Goal: Information Seeking & Learning: Learn about a topic

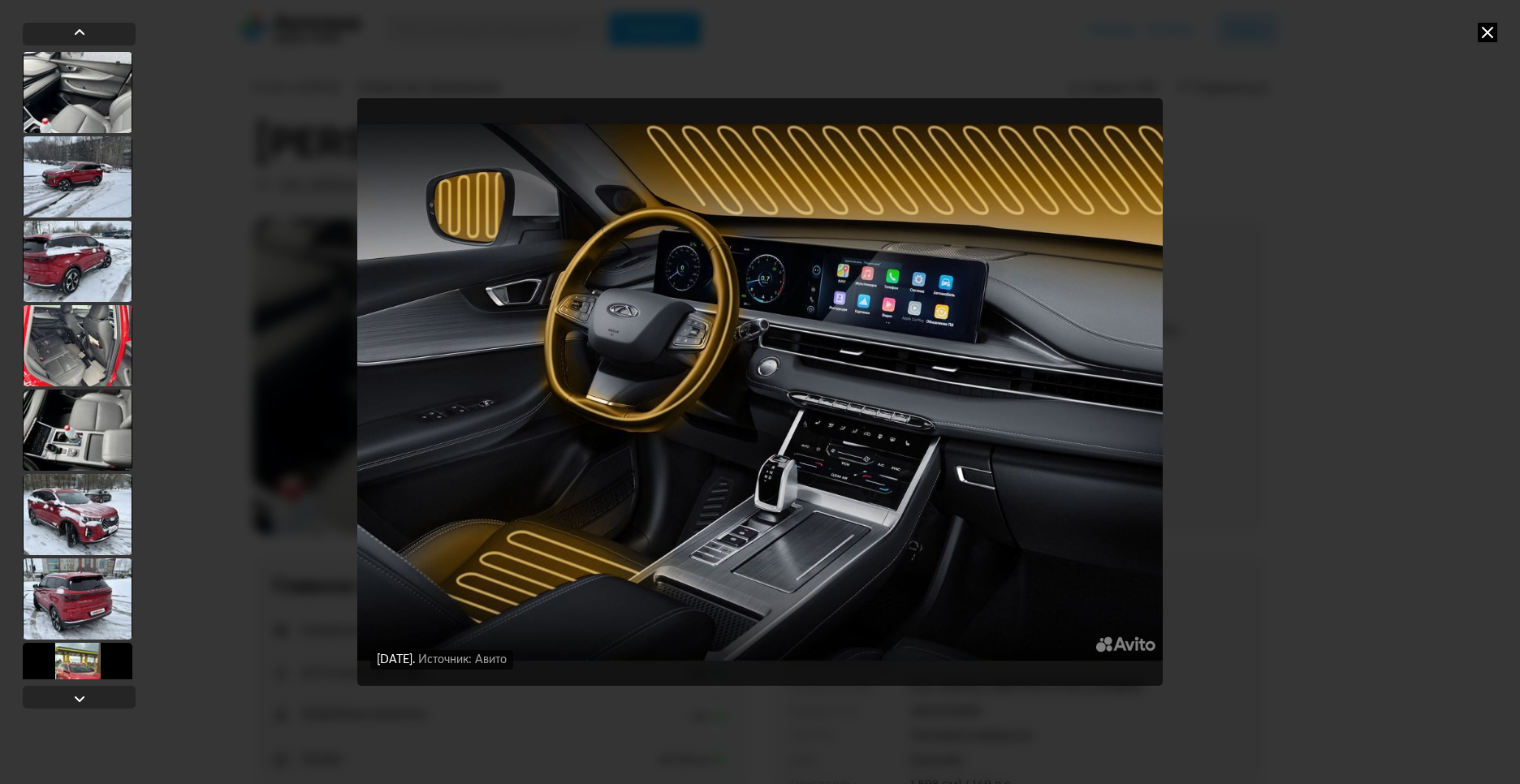
click at [1504, 27] on div "8 апреля 2025 года Источник: Авито 8 апреля 2025 года Источник: Авито 8 апреля …" at bounding box center [760, 392] width 1520 height 784
click at [1487, 31] on icon at bounding box center [1487, 32] width 19 height 19
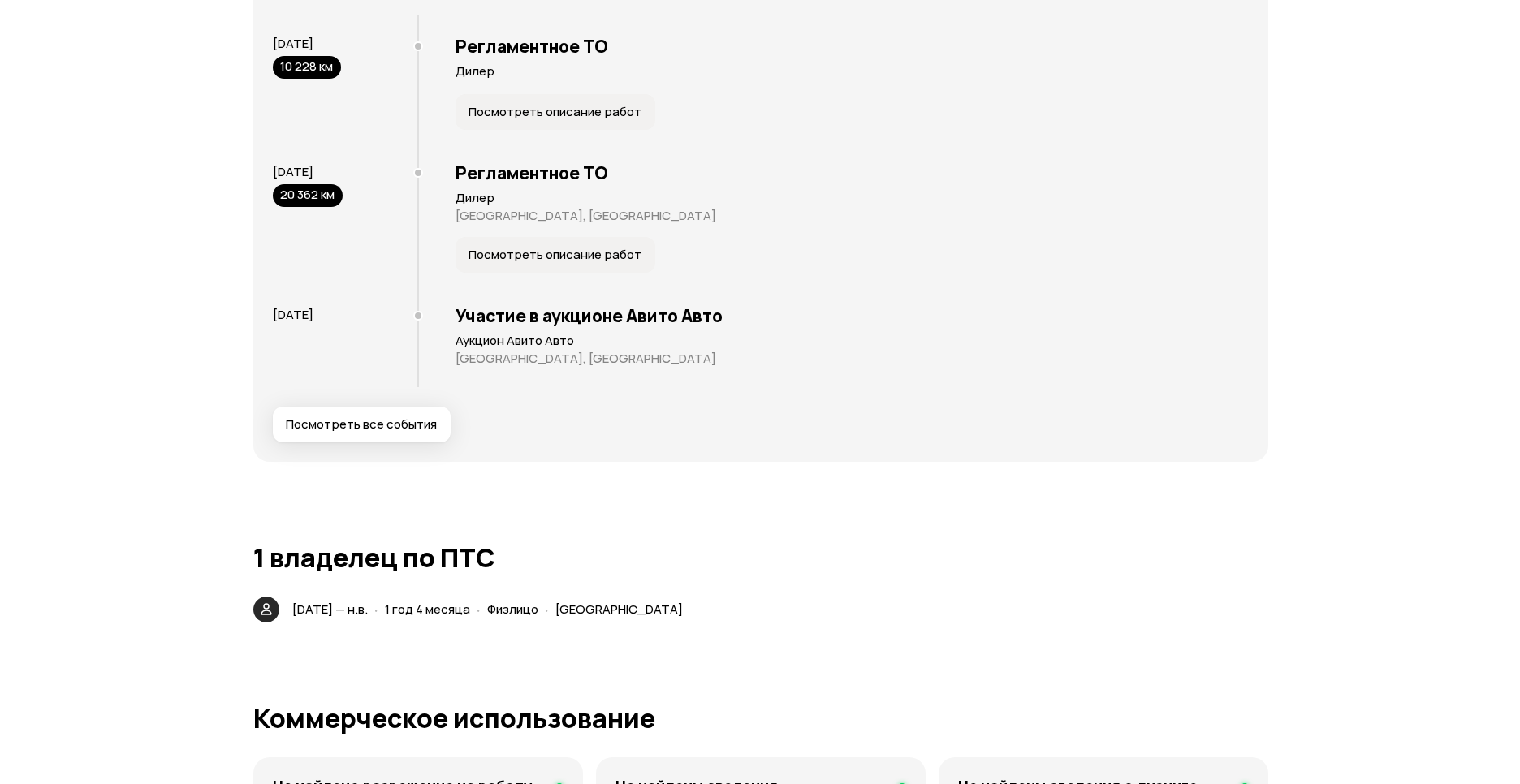
scroll to position [3057, 0]
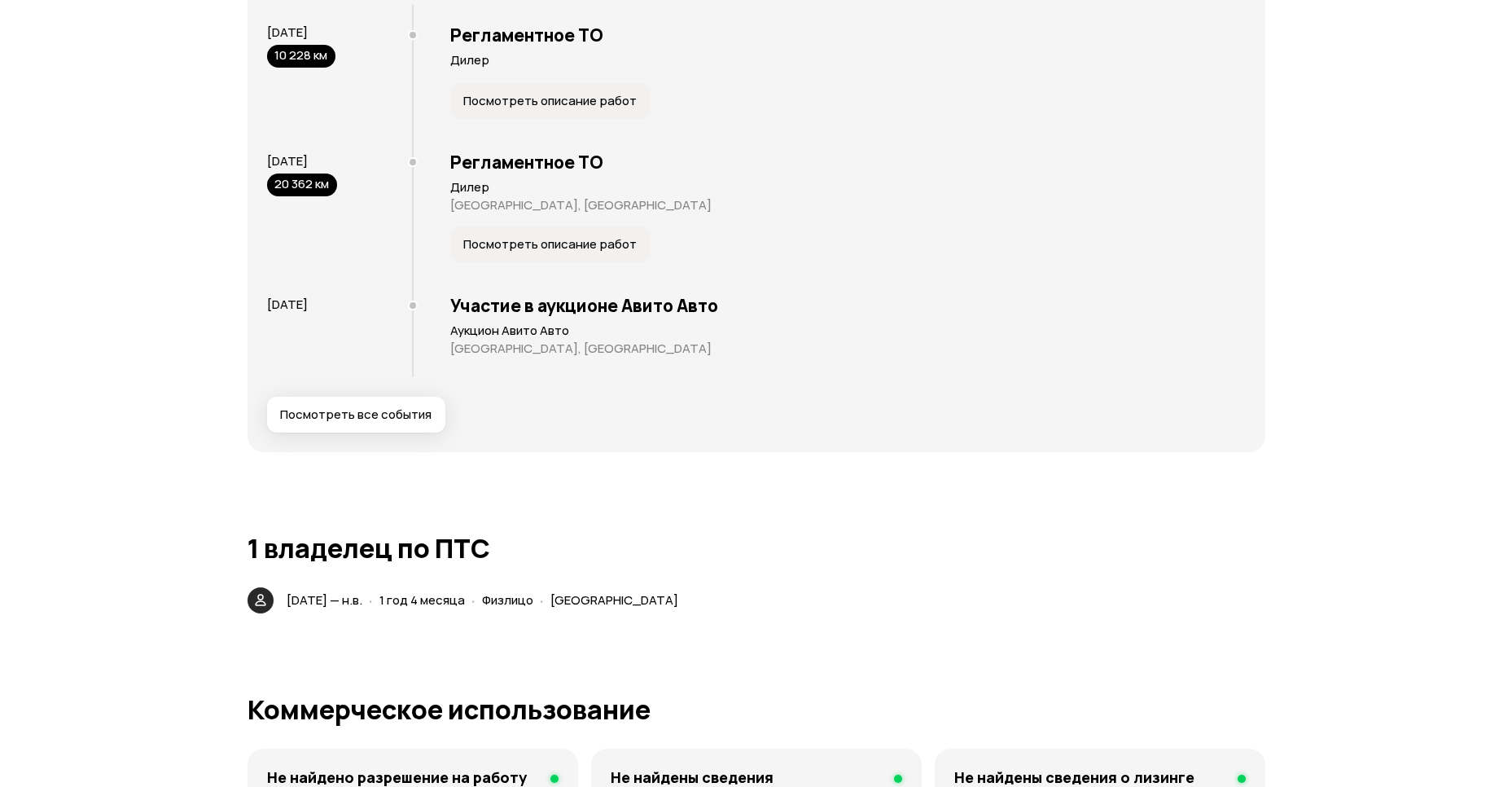
drag, startPoint x: 398, startPoint y: 382, endPoint x: 402, endPoint y: 395, distance: 13.6
click at [397, 387] on div "Последние события 14 сентября 2024 10 228 км Регламентное ТО Дилер Посмотреть о…" at bounding box center [756, 197] width 979 height 471
click at [402, 396] on div "Последние события 14 сентября 2024 10 228 км Регламентное ТО Дилер Посмотреть о…" at bounding box center [756, 197] width 979 height 471
click at [413, 408] on button "Посмотреть все события" at bounding box center [356, 414] width 179 height 36
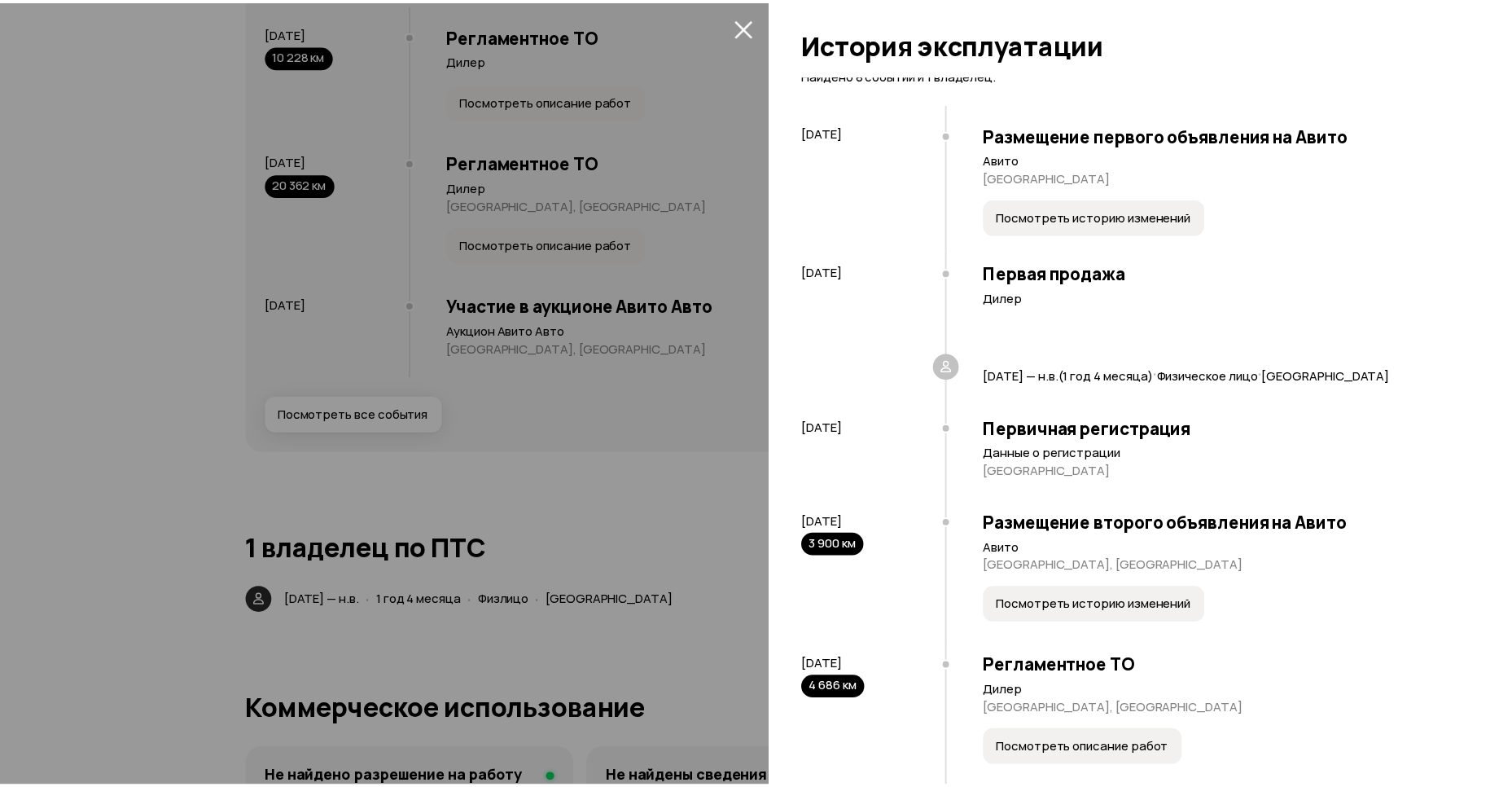
scroll to position [0, 0]
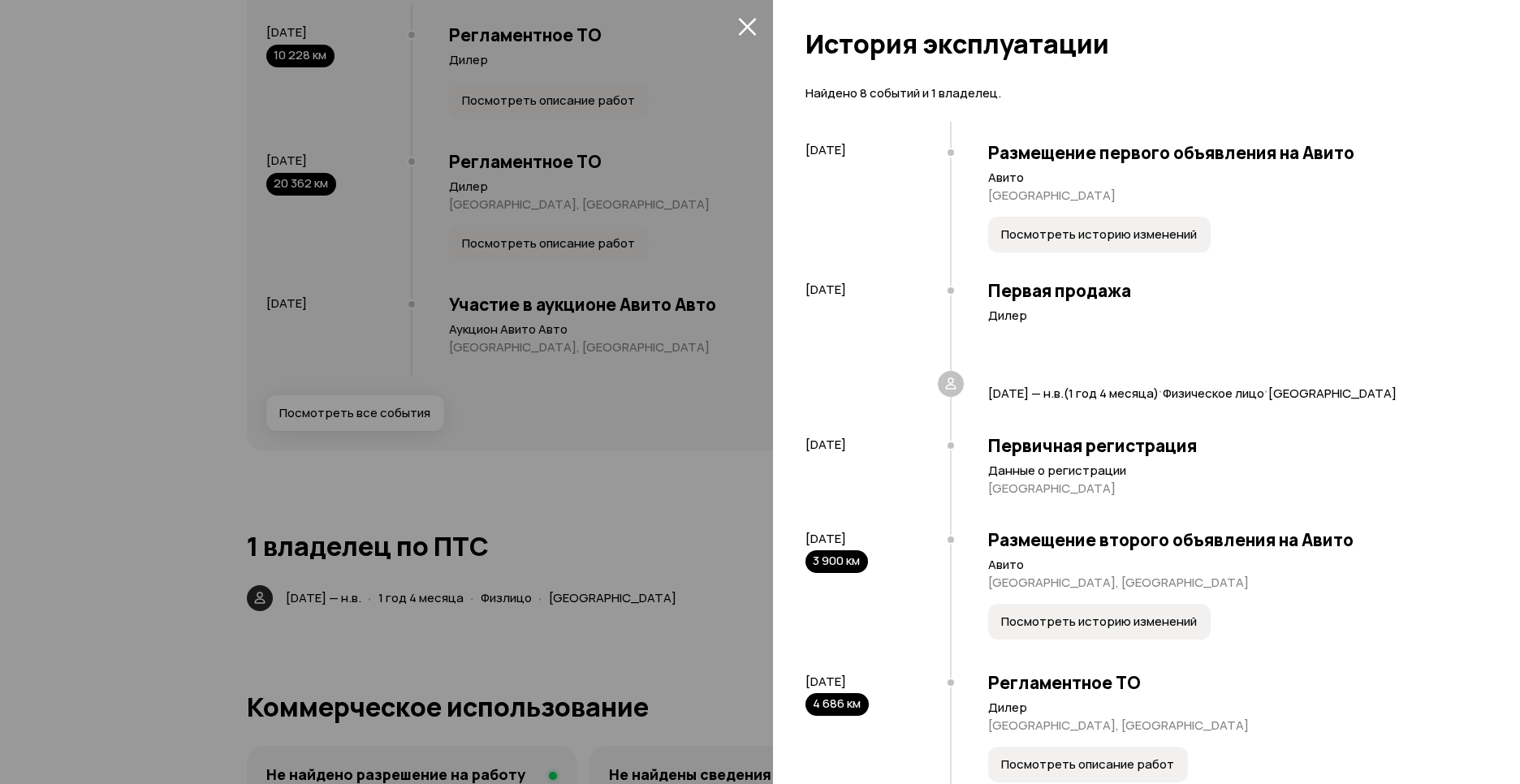
click at [759, 26] on button "закрыть" at bounding box center [747, 25] width 26 height 26
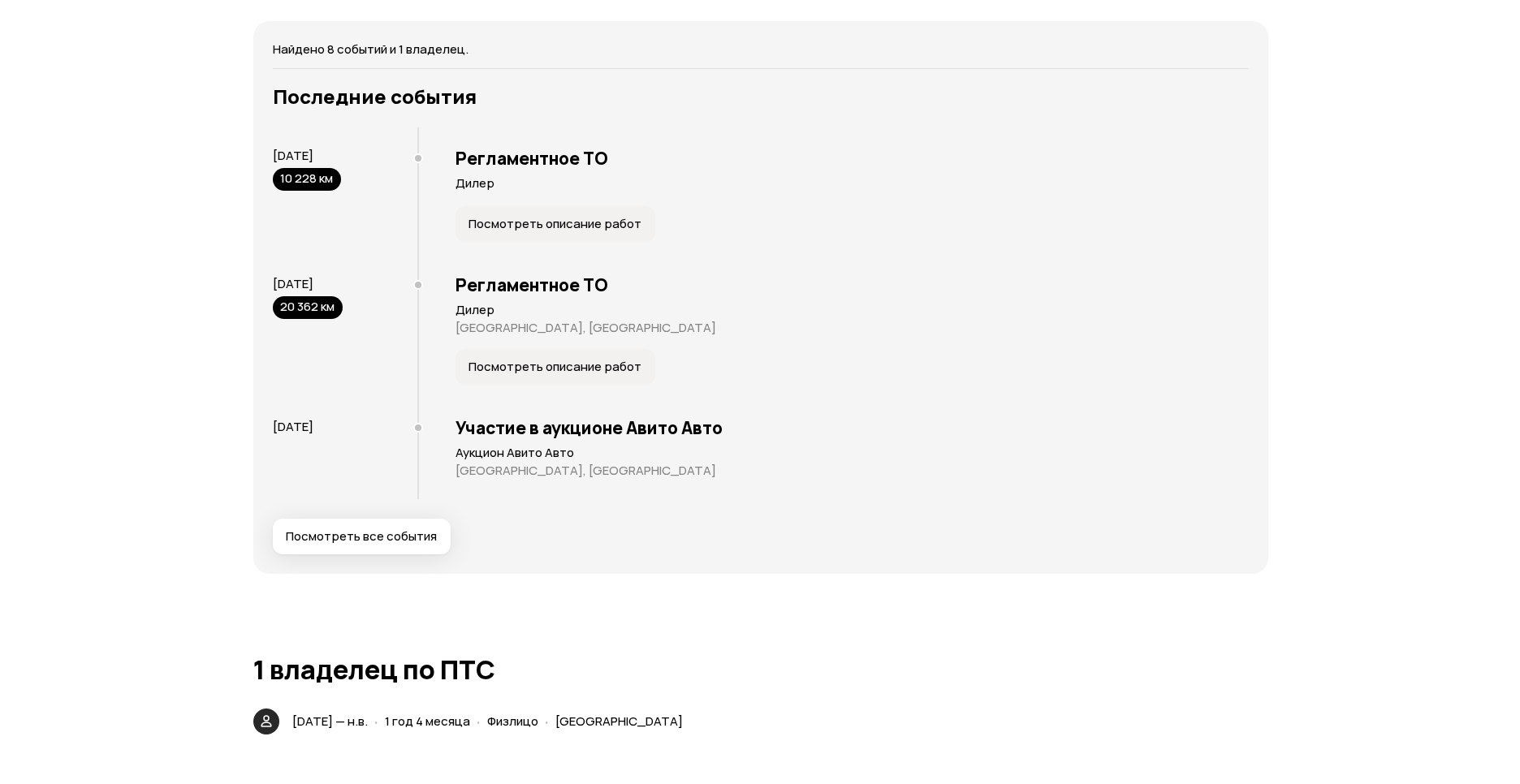
scroll to position [2940, 0]
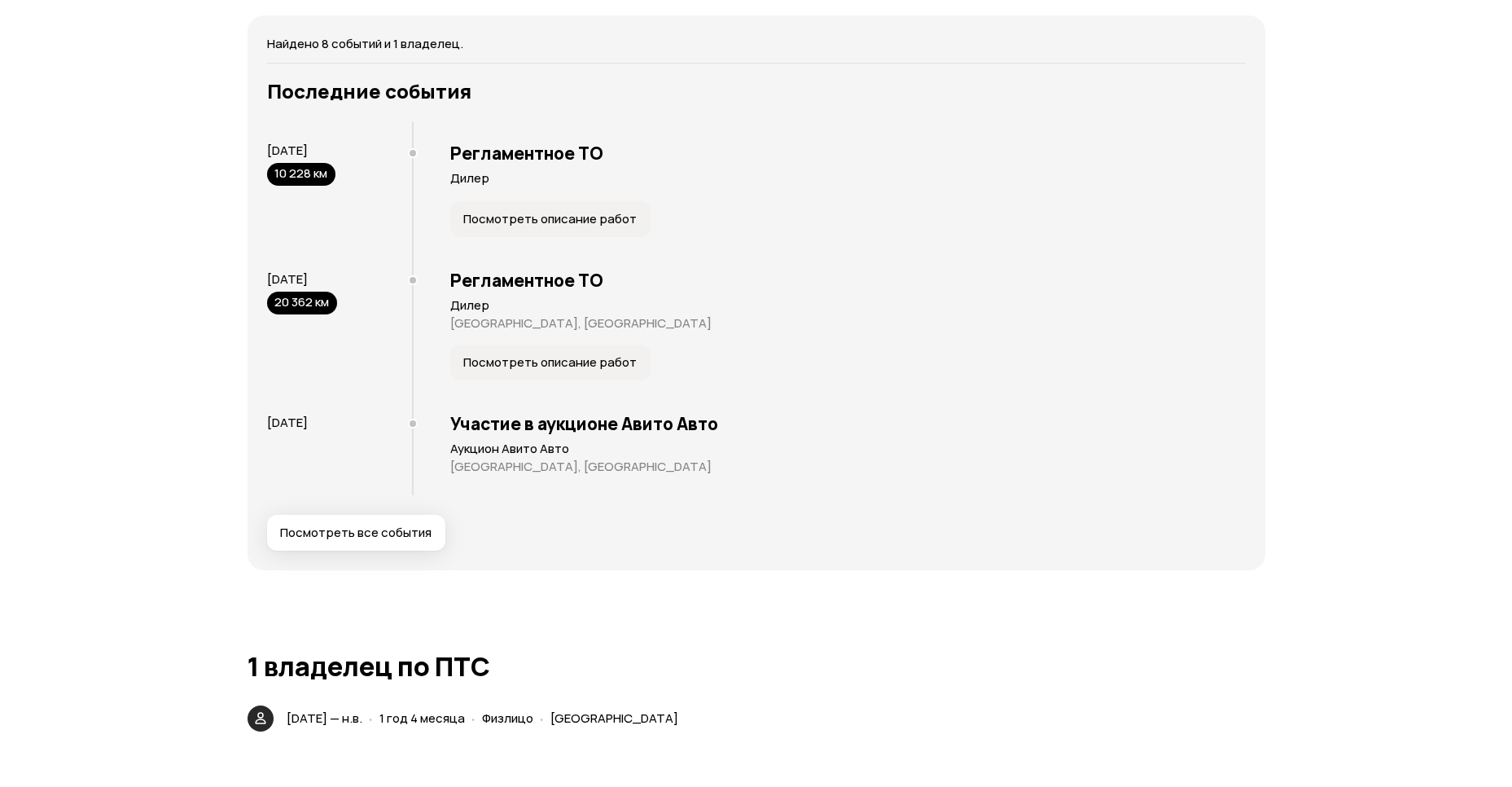
click at [387, 534] on span "Посмотреть все события" at bounding box center [355, 533] width 151 height 16
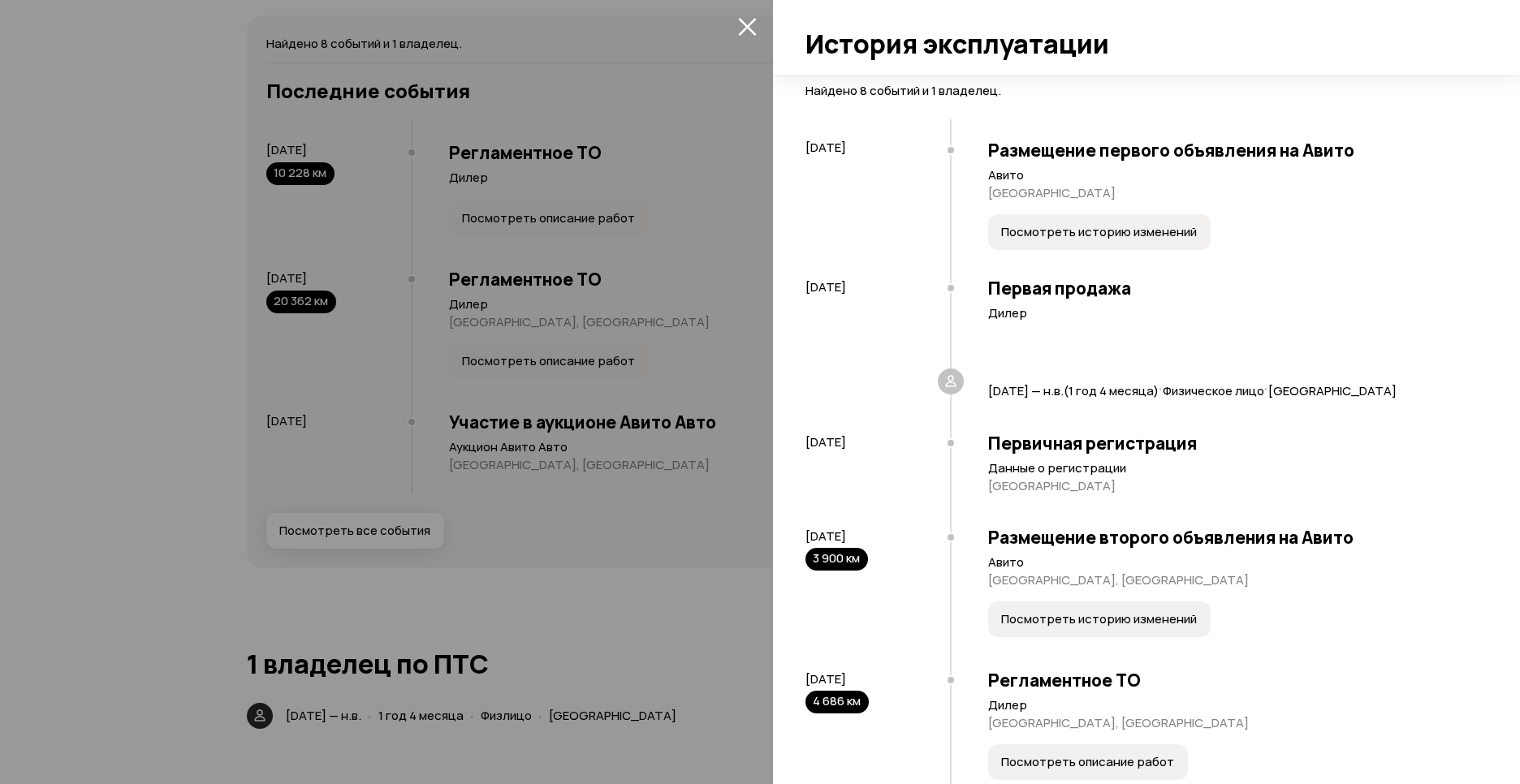
scroll to position [0, 0]
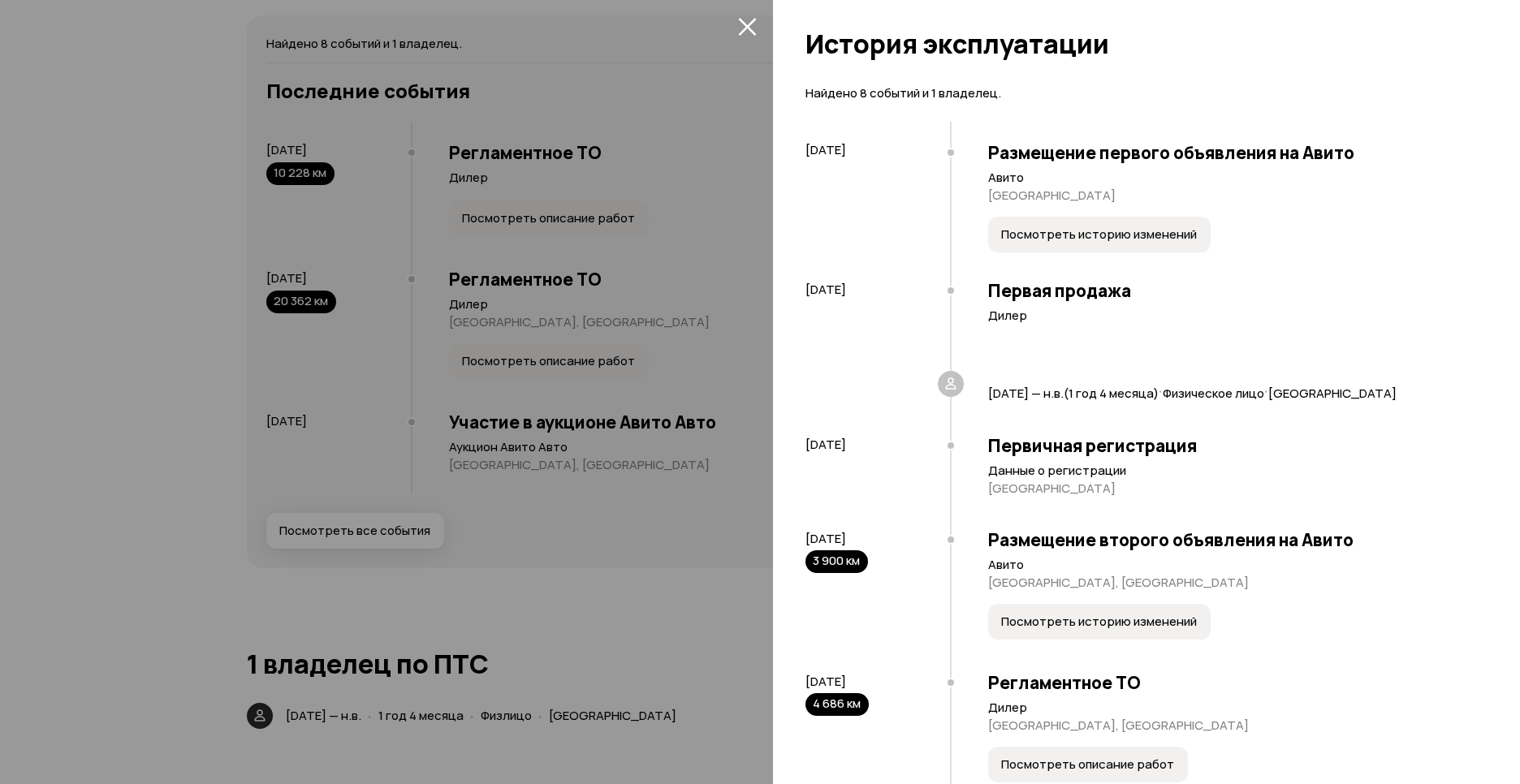
click at [1113, 618] on span "Посмотреть историю изменений" at bounding box center [1099, 621] width 196 height 16
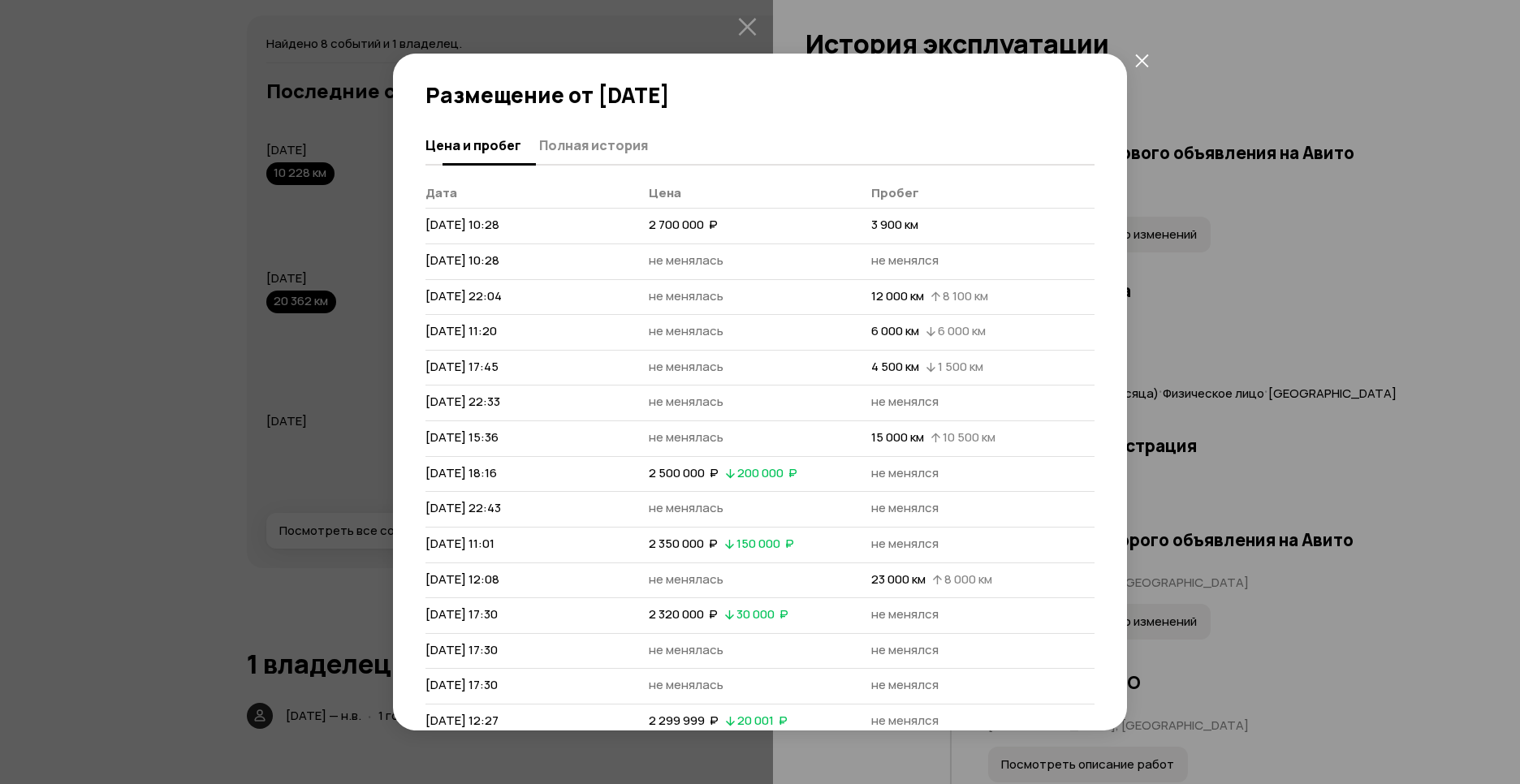
click at [604, 150] on span "Полная история" at bounding box center [593, 145] width 109 height 16
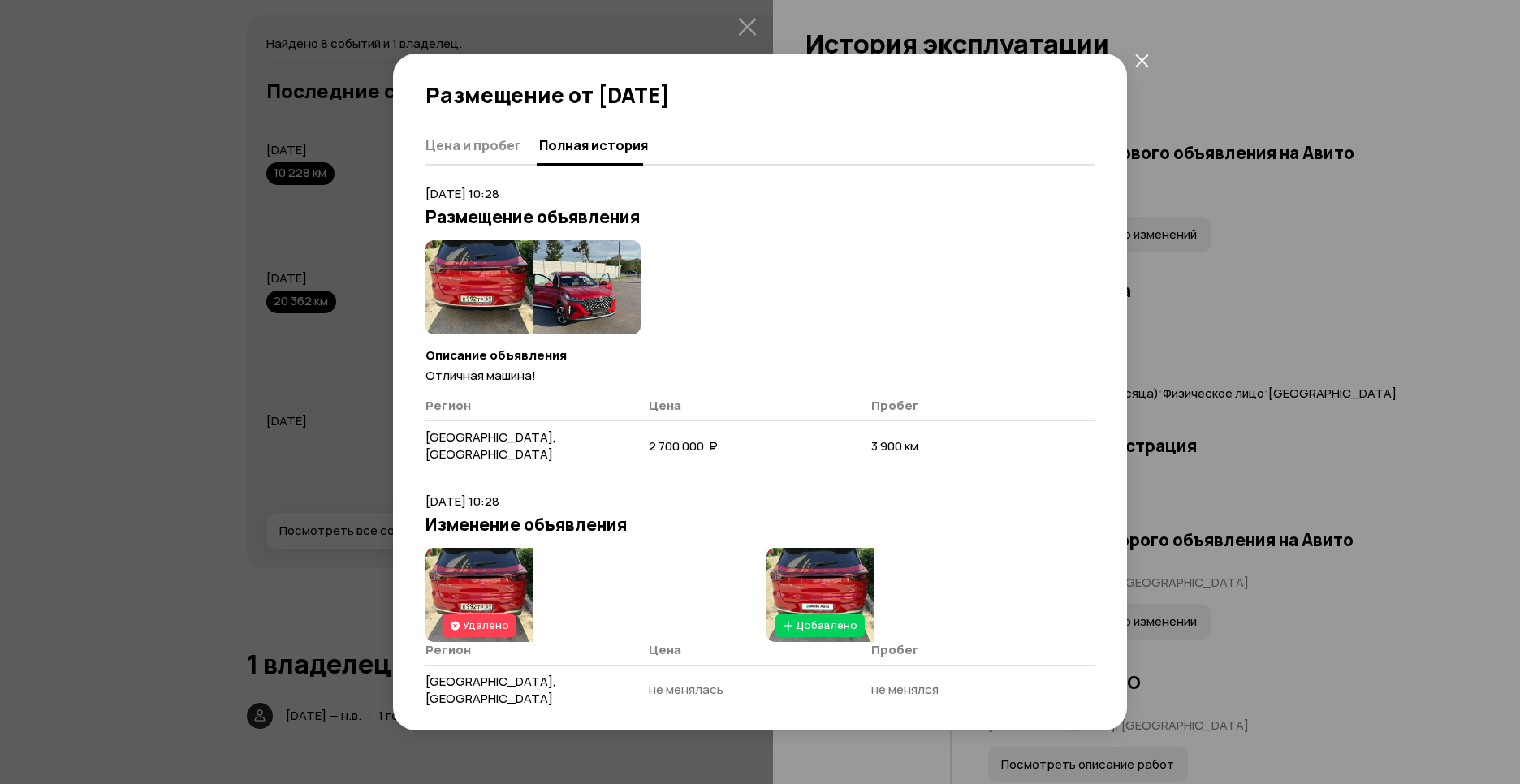
click at [1145, 62] on icon "закрыть" at bounding box center [1142, 60] width 14 height 14
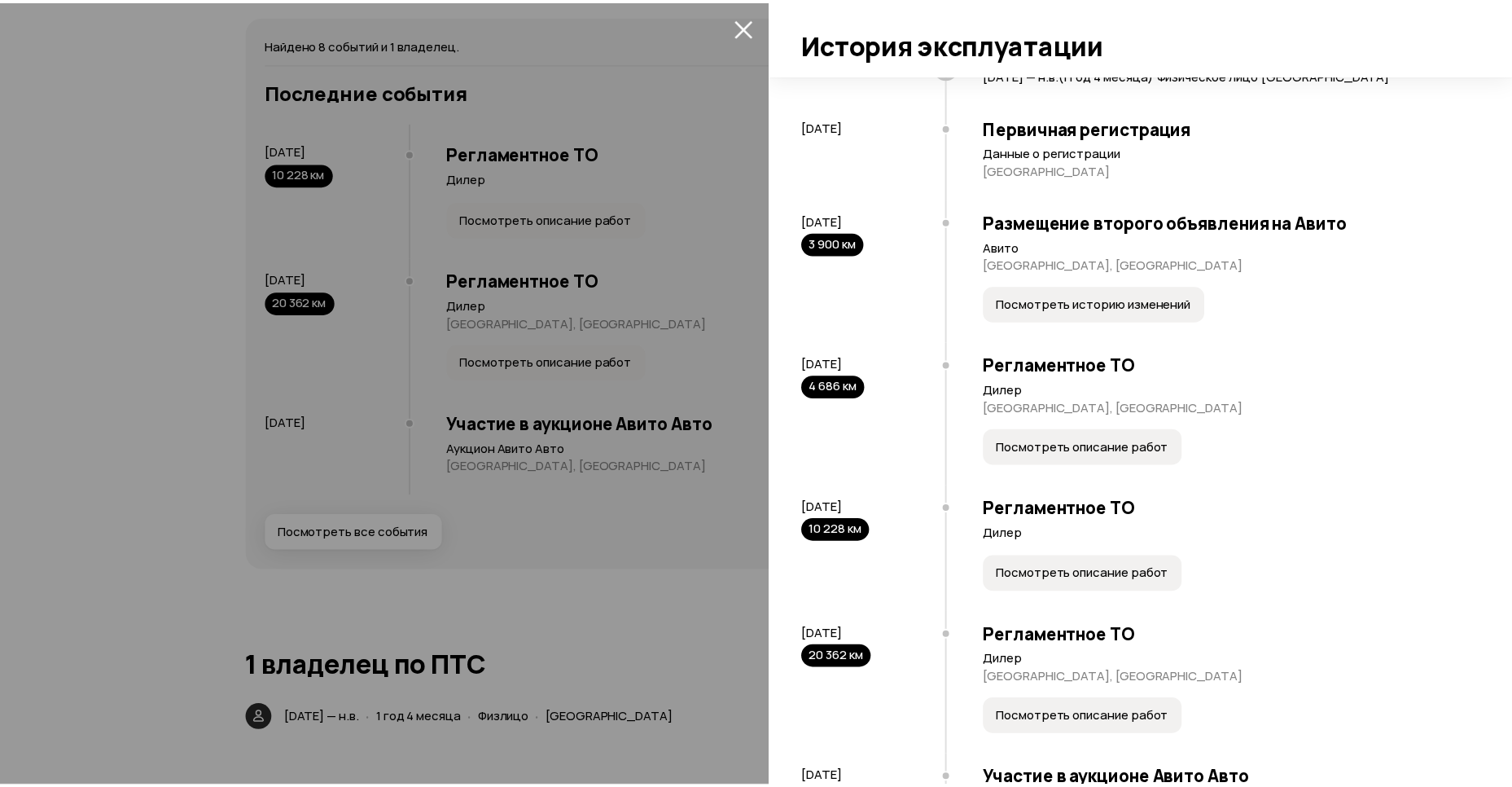
scroll to position [416, 0]
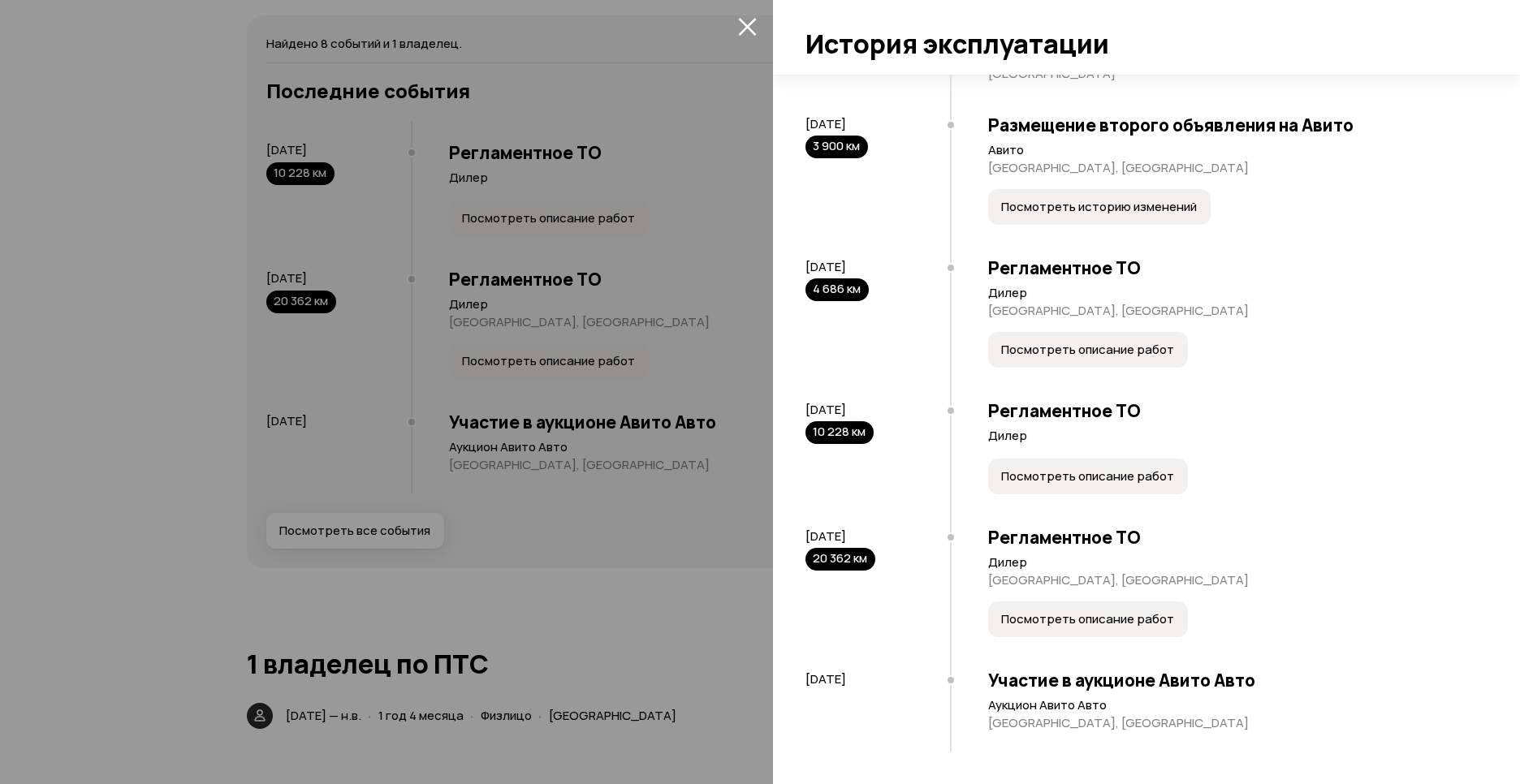
click at [478, 526] on div at bounding box center [760, 392] width 1520 height 784
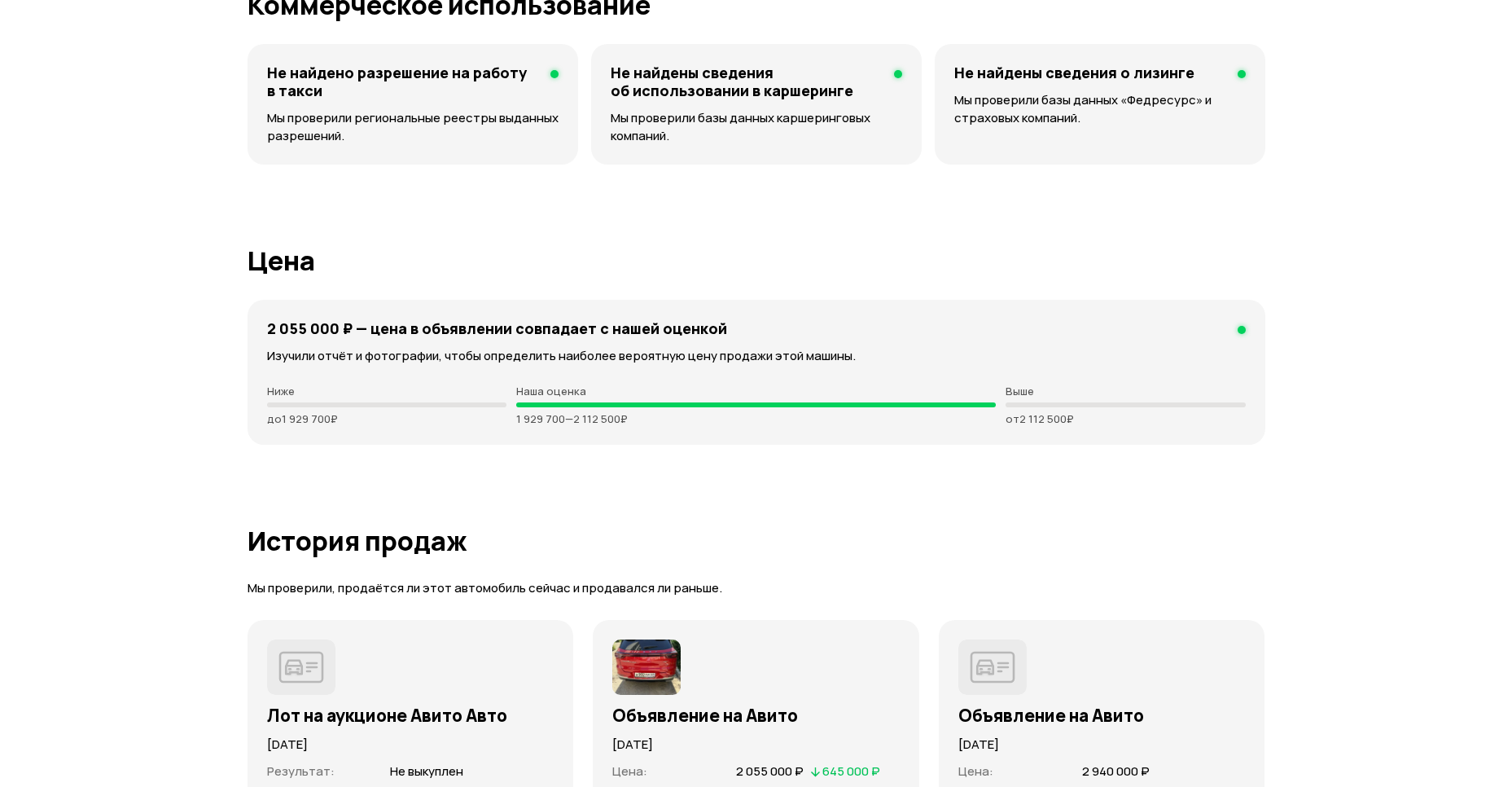
scroll to position [3778, 0]
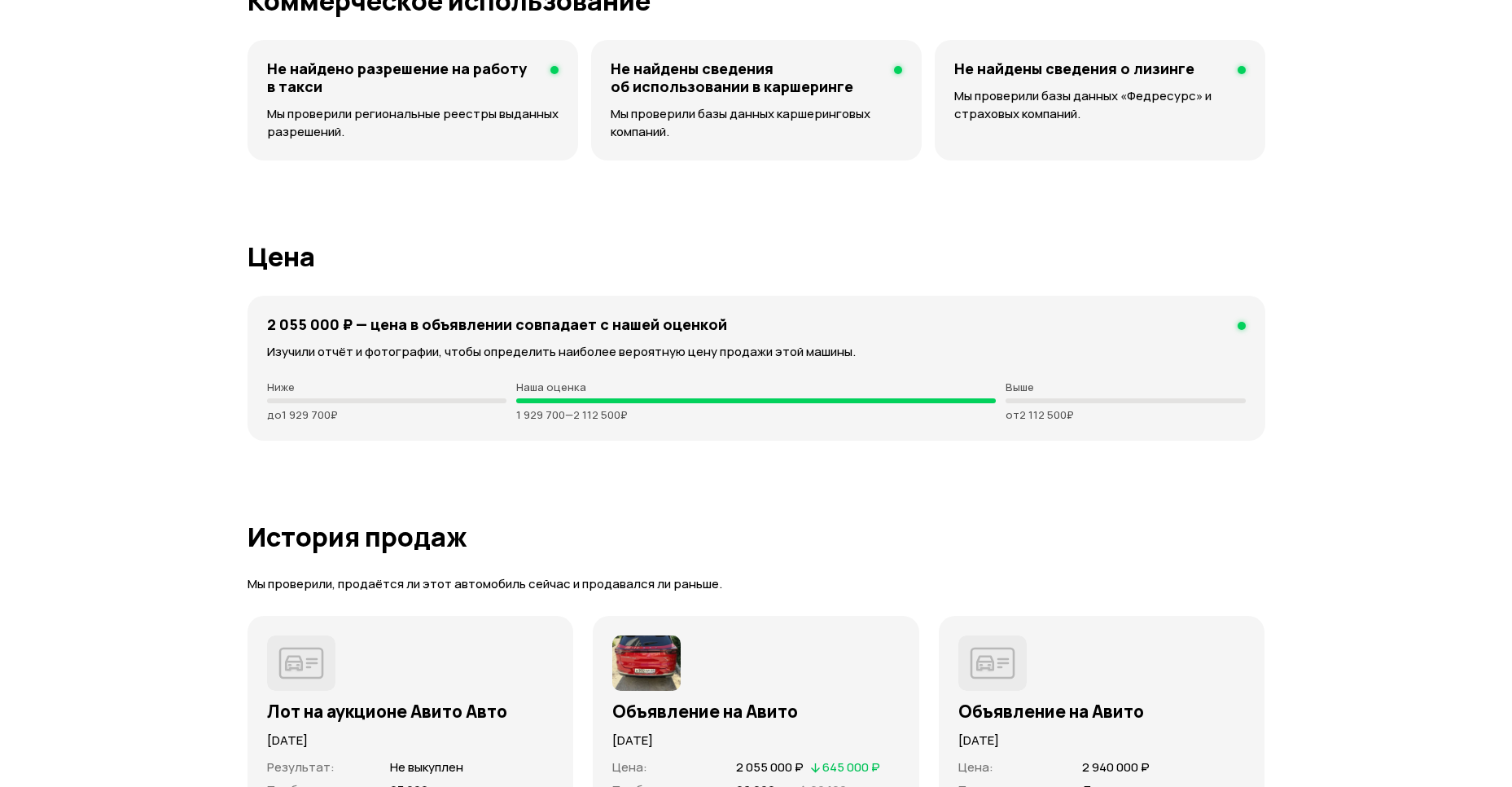
drag, startPoint x: 521, startPoint y: 418, endPoint x: 671, endPoint y: 435, distance: 151.0
click at [671, 435] on div "2 055 000 ₽ — цена в объявлении cовпадает с нашей оценкой Изучили отчёт и фотог…" at bounding box center [756, 368] width 1018 height 145
drag, startPoint x: 671, startPoint y: 435, endPoint x: 705, endPoint y: 449, distance: 36.8
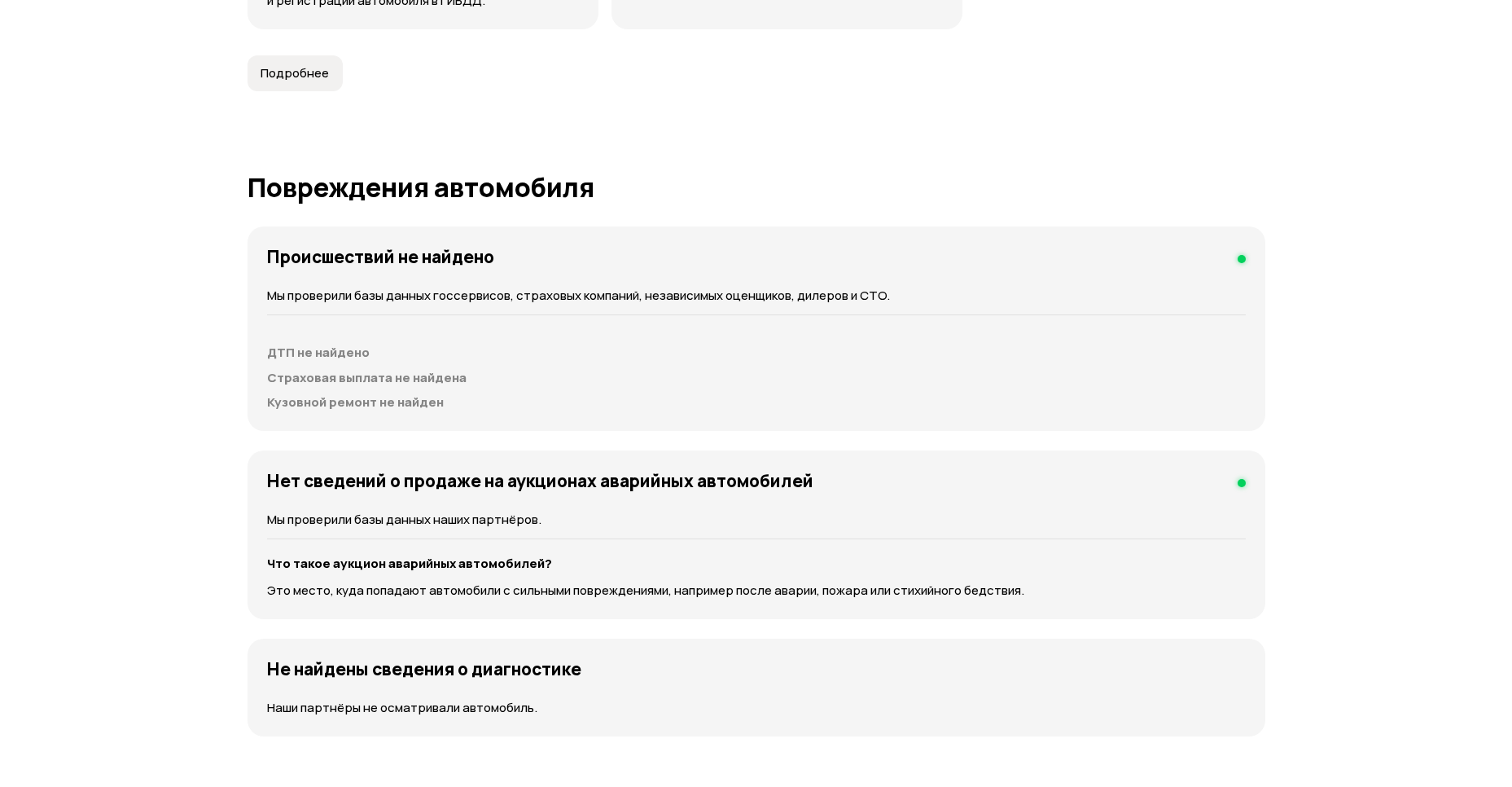
scroll to position [1535, 0]
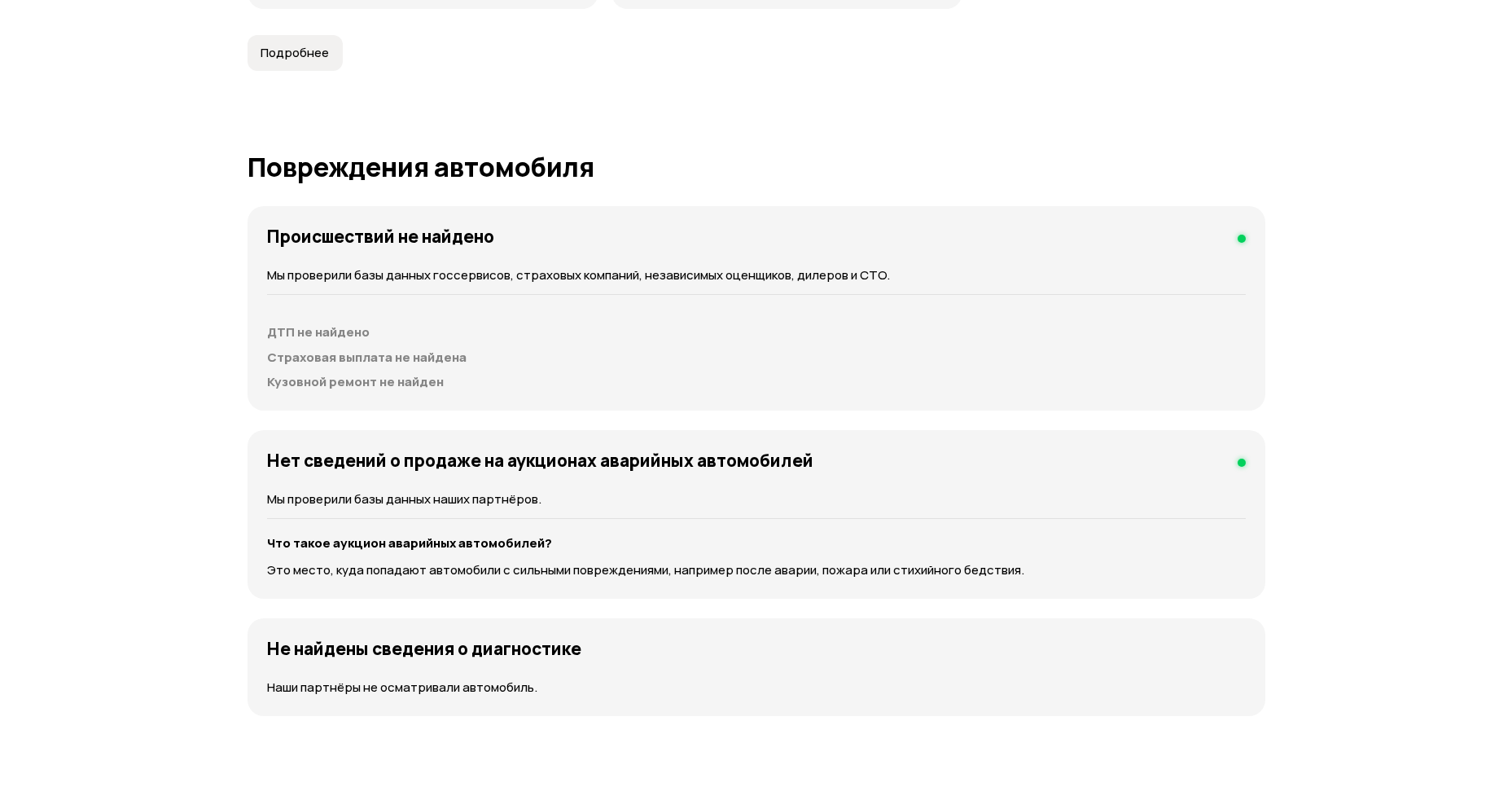
drag, startPoint x: 1399, startPoint y: 514, endPoint x: 1390, endPoint y: 459, distance: 55.7
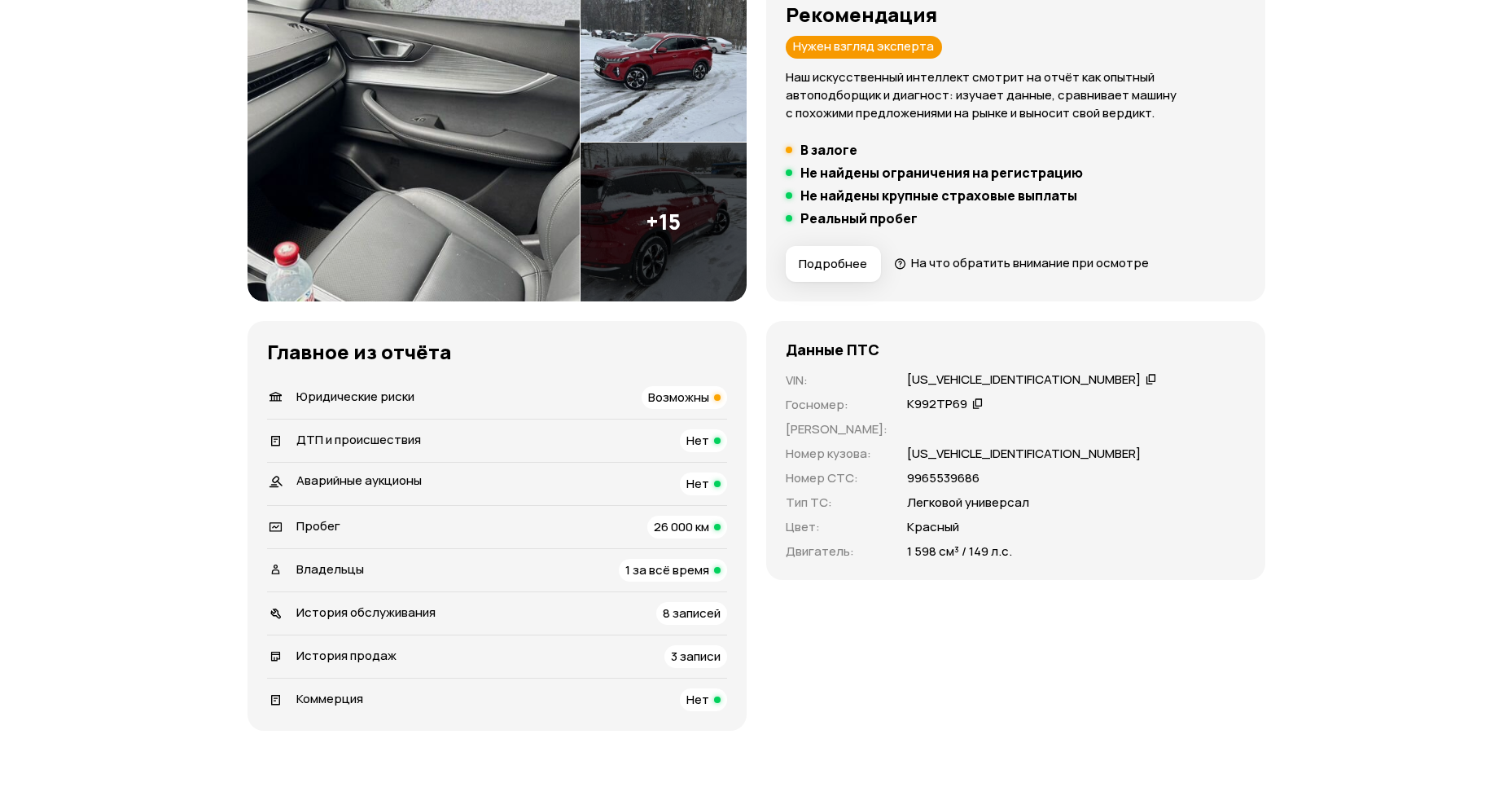
scroll to position [237, 0]
drag, startPoint x: 879, startPoint y: 554, endPoint x: 1073, endPoint y: 562, distance: 194.2
click at [1073, 562] on div "Данные ПТС VIN : LVVDD21B7RD743980   Госномер : К992ТР69   Номер ПТС : Номер ку…" at bounding box center [1015, 449] width 499 height 259
drag, startPoint x: 1073, startPoint y: 562, endPoint x: 1437, endPoint y: 540, distance: 364.7
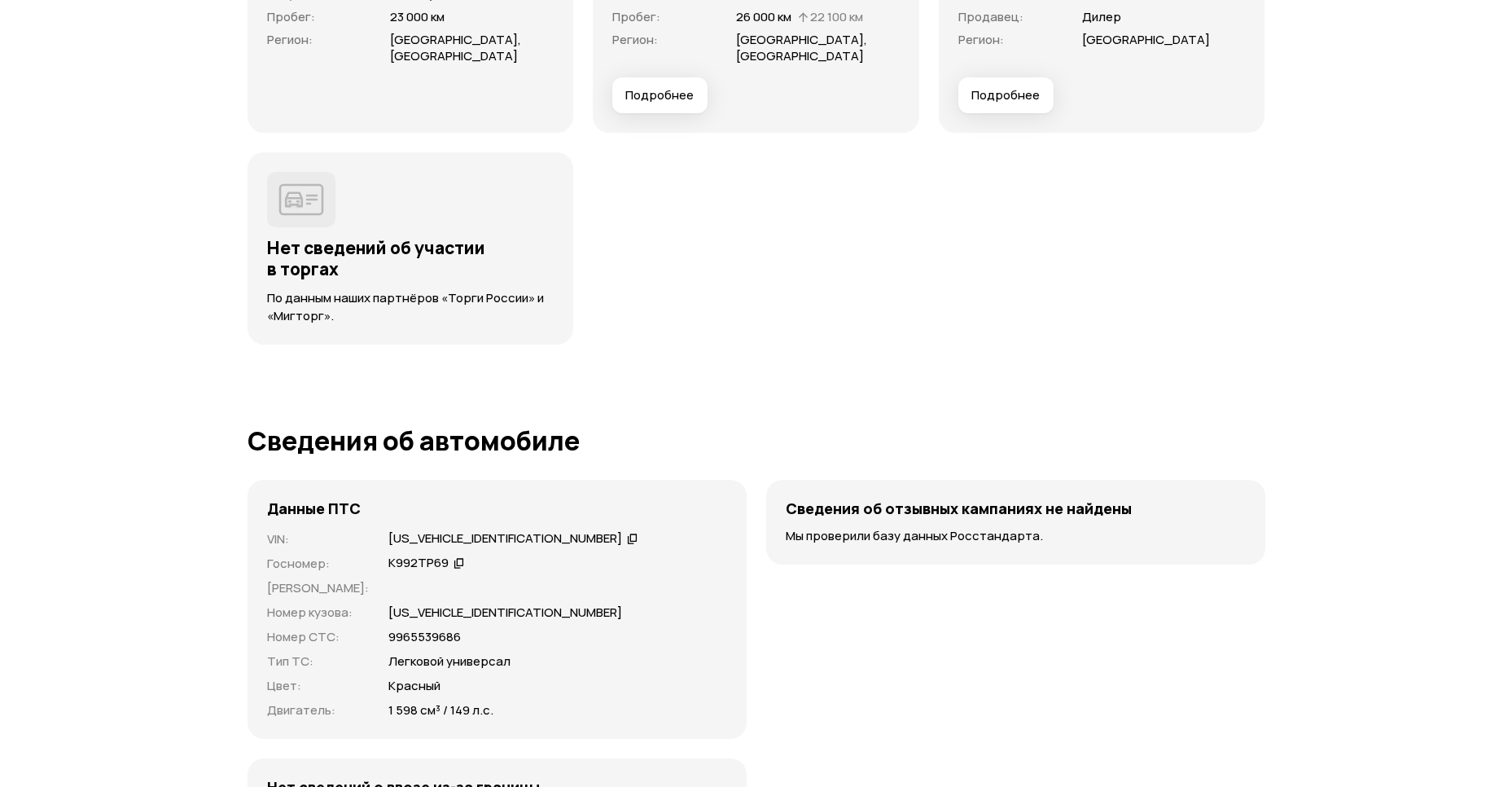
scroll to position [4533, 0]
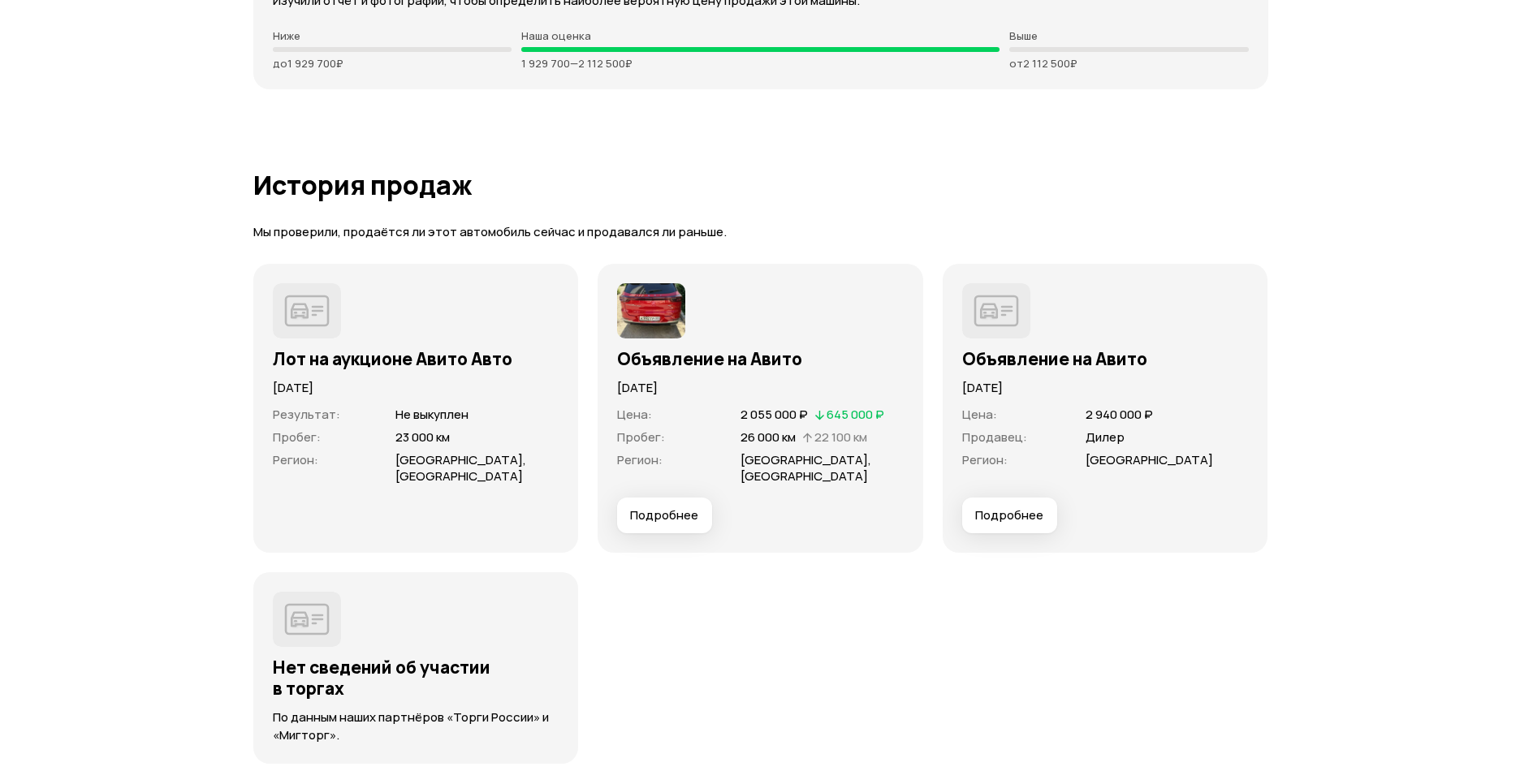
scroll to position [4116, 0]
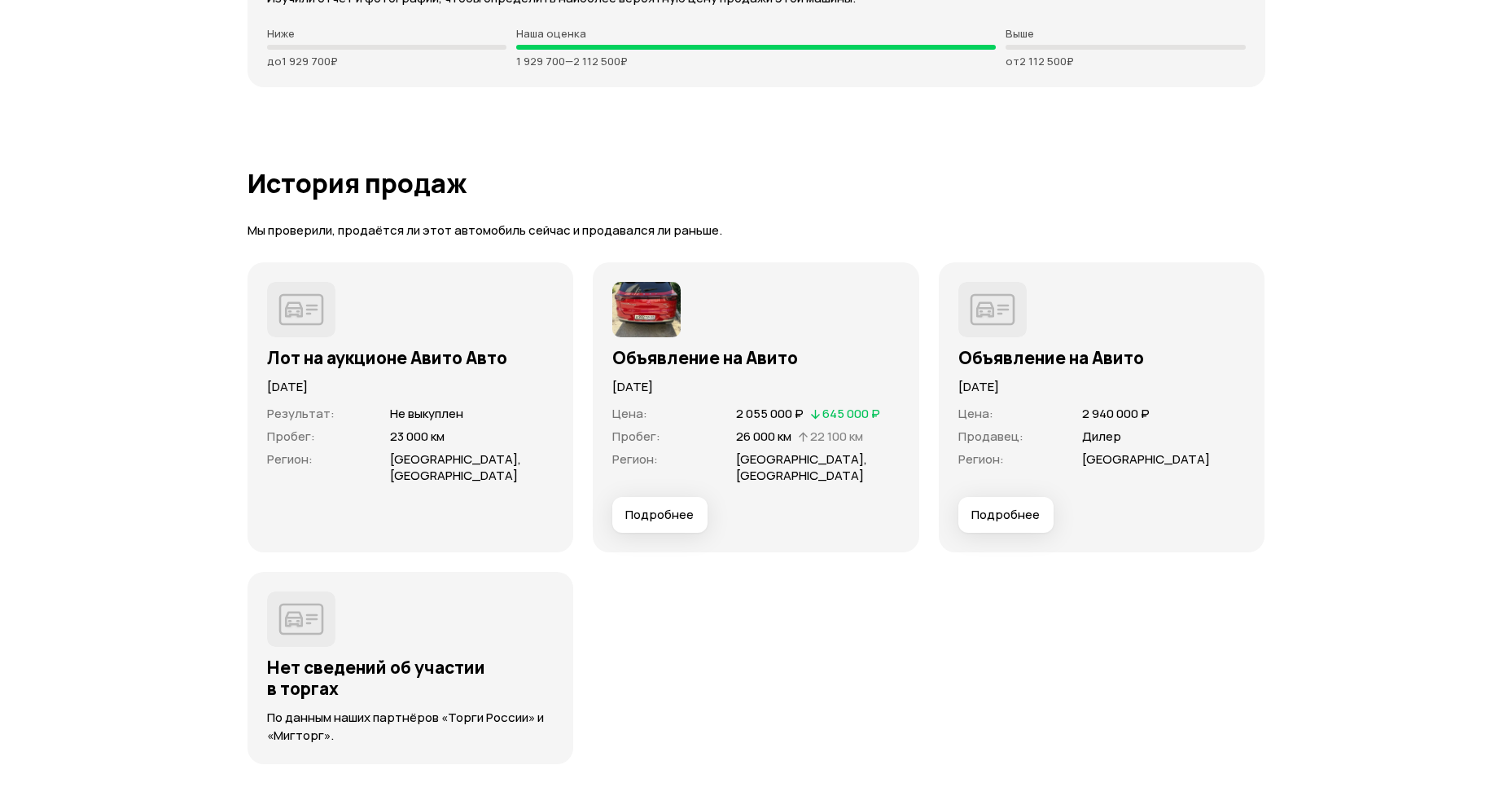
click at [666, 497] on button "Подробнее" at bounding box center [660, 515] width 95 height 36
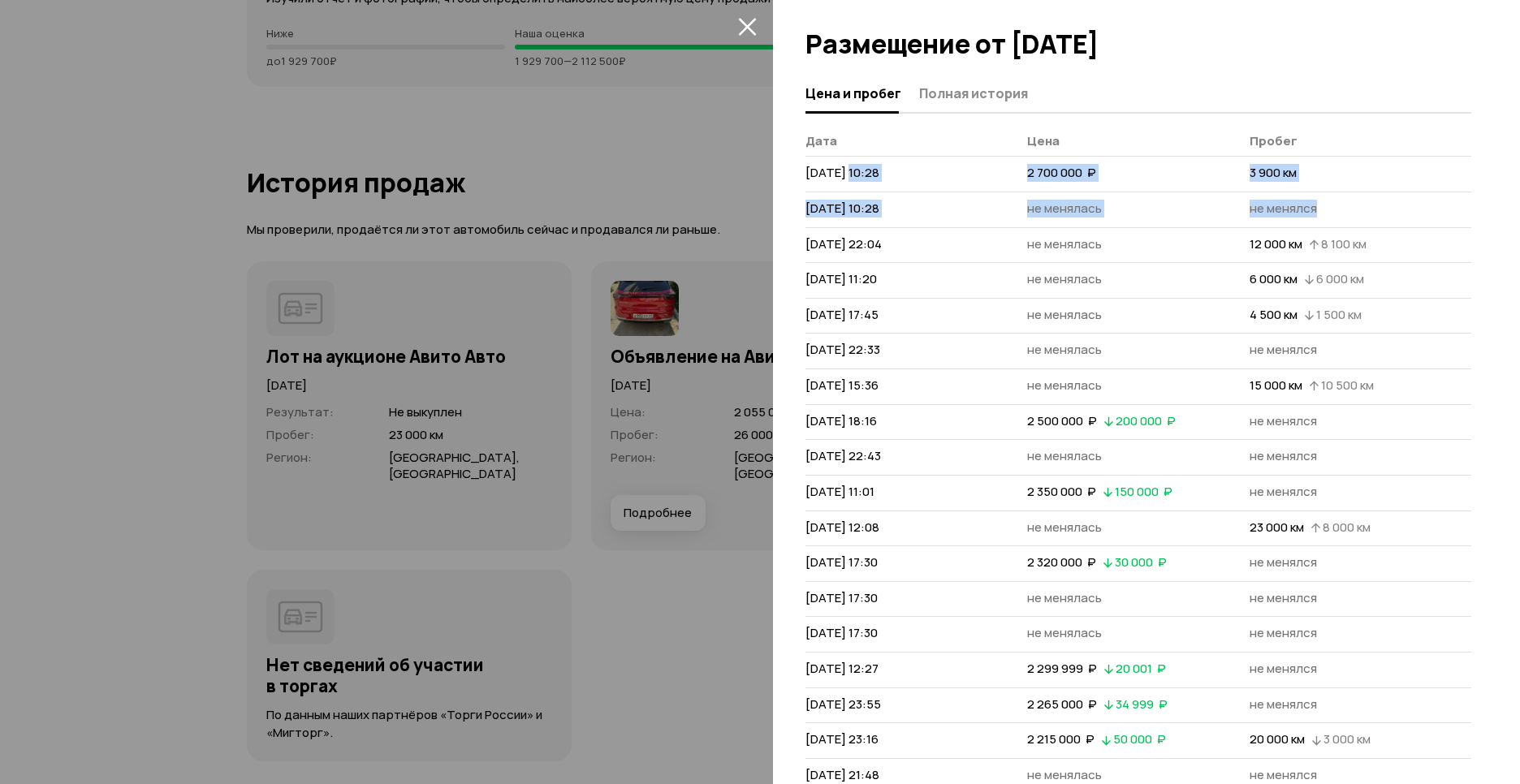
drag, startPoint x: 849, startPoint y: 175, endPoint x: 1333, endPoint y: 192, distance: 484.3
click at [1333, 192] on tbody "[DATE] 10:28 2 700 000  ₽ 3 900 км [DATE] 10:28 не менялась не менялся [DATE] 2…" at bounding box center [1138, 652] width 665 height 991
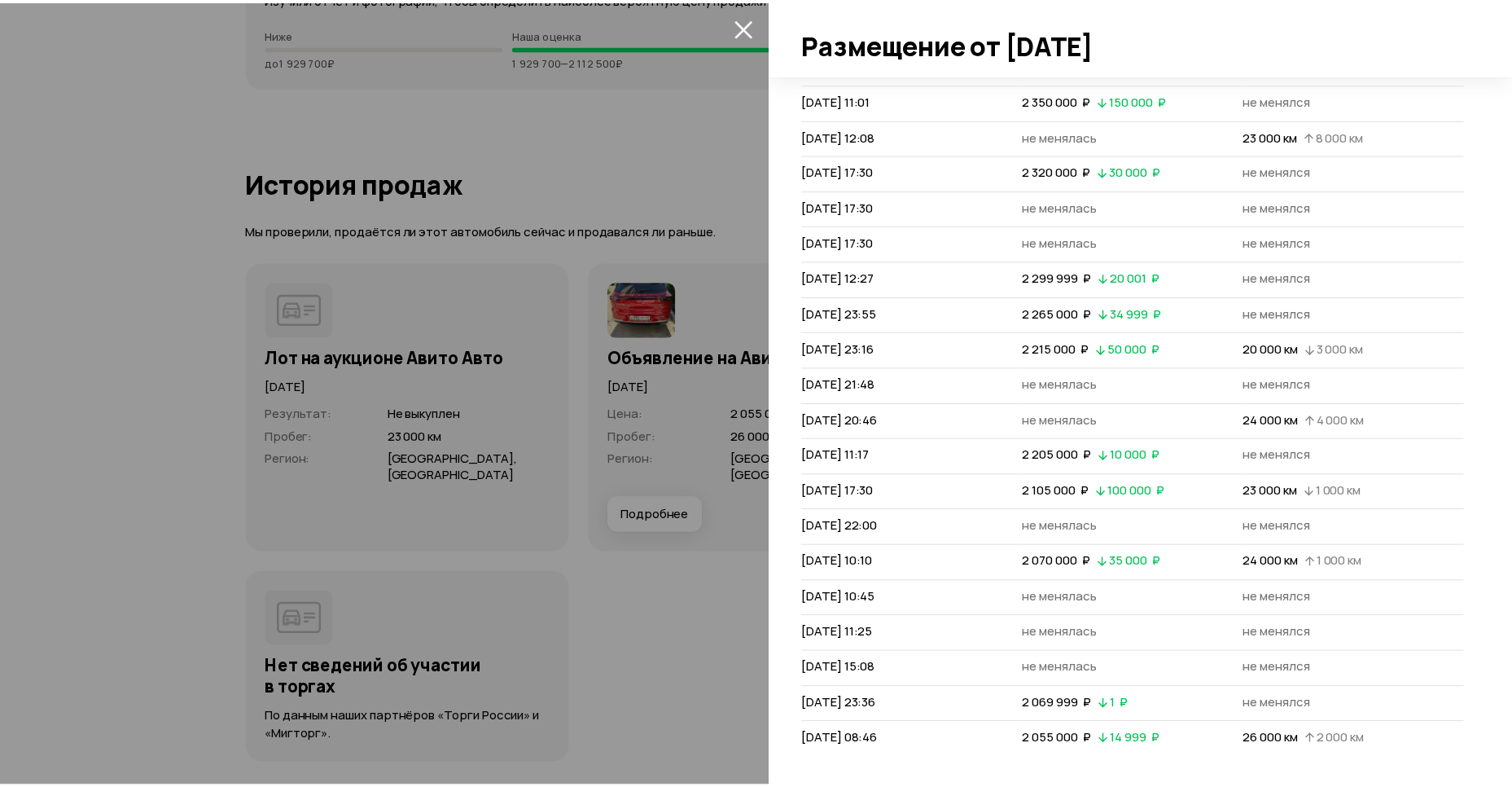
scroll to position [397, 0]
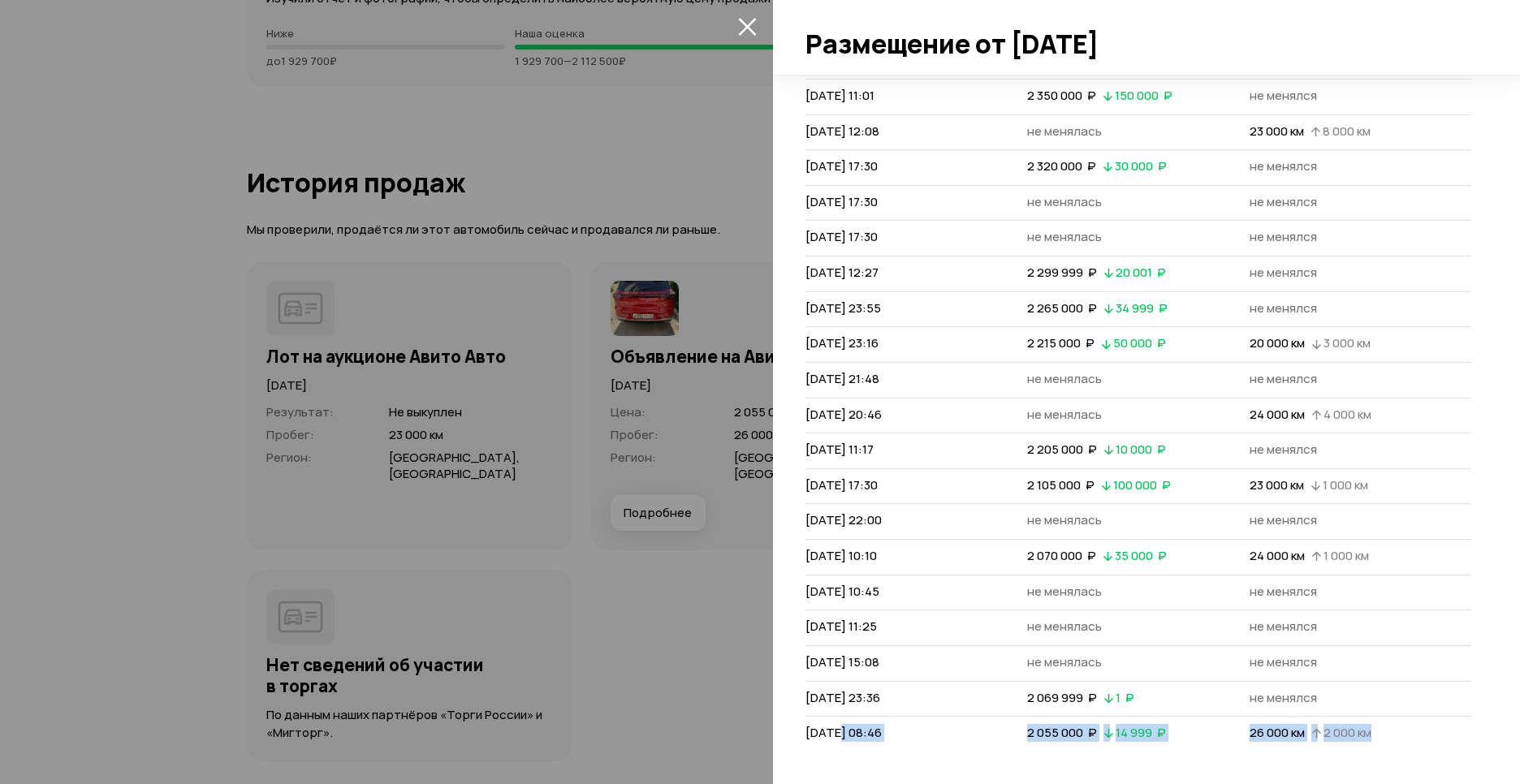
drag, startPoint x: 878, startPoint y: 725, endPoint x: 1389, endPoint y: 742, distance: 511.3
click at [1389, 742] on tr "[DATE] 08:46 2 055 000  ₽   14 999  ₽ 26 000 км   2 000 км" at bounding box center [1138, 734] width 665 height 35
drag, startPoint x: 749, startPoint y: 22, endPoint x: 736, endPoint y: 55, distance: 35.5
click at [749, 22] on icon "закрыть" at bounding box center [747, 26] width 19 height 19
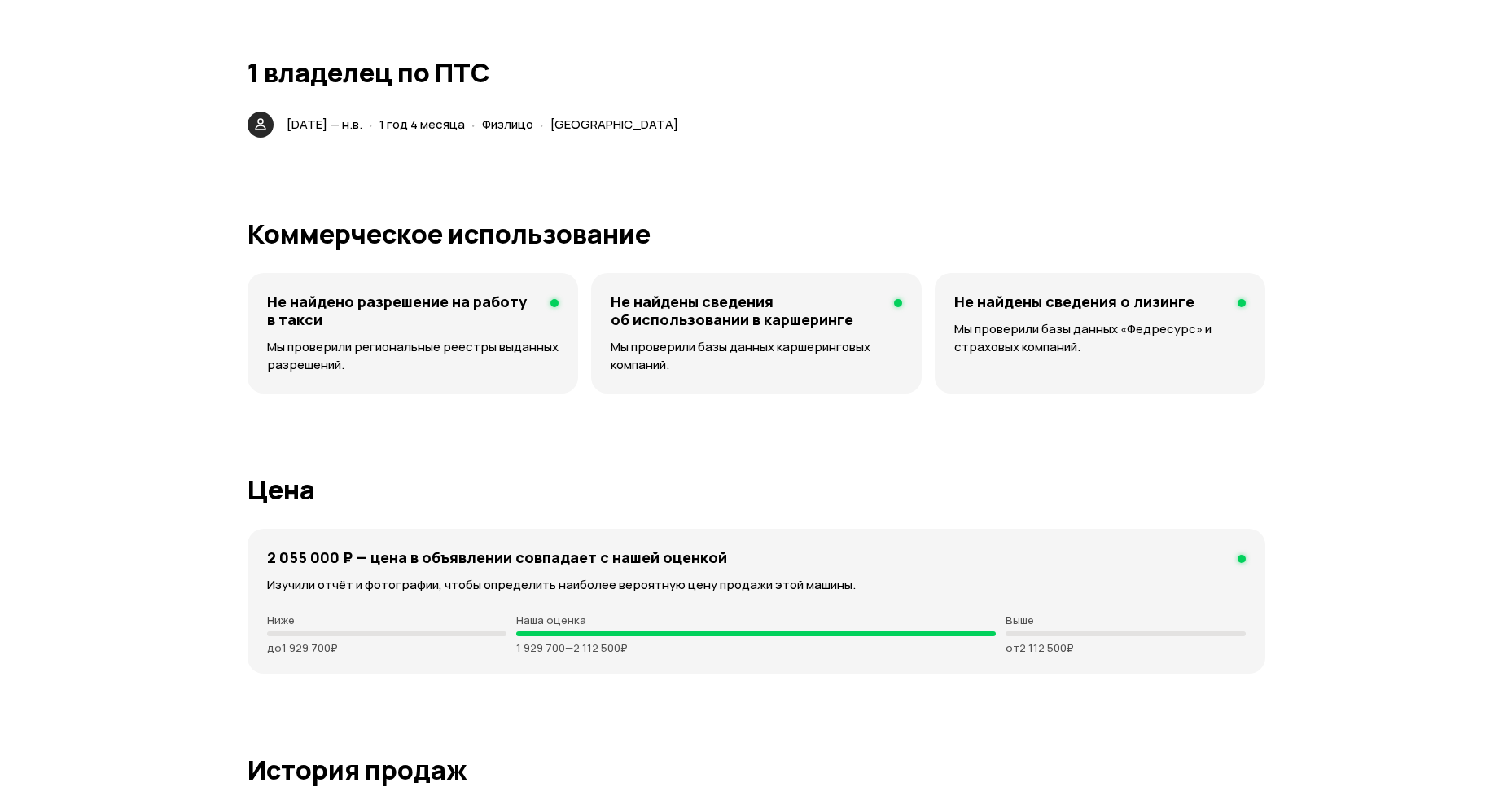
scroll to position [3542, 0]
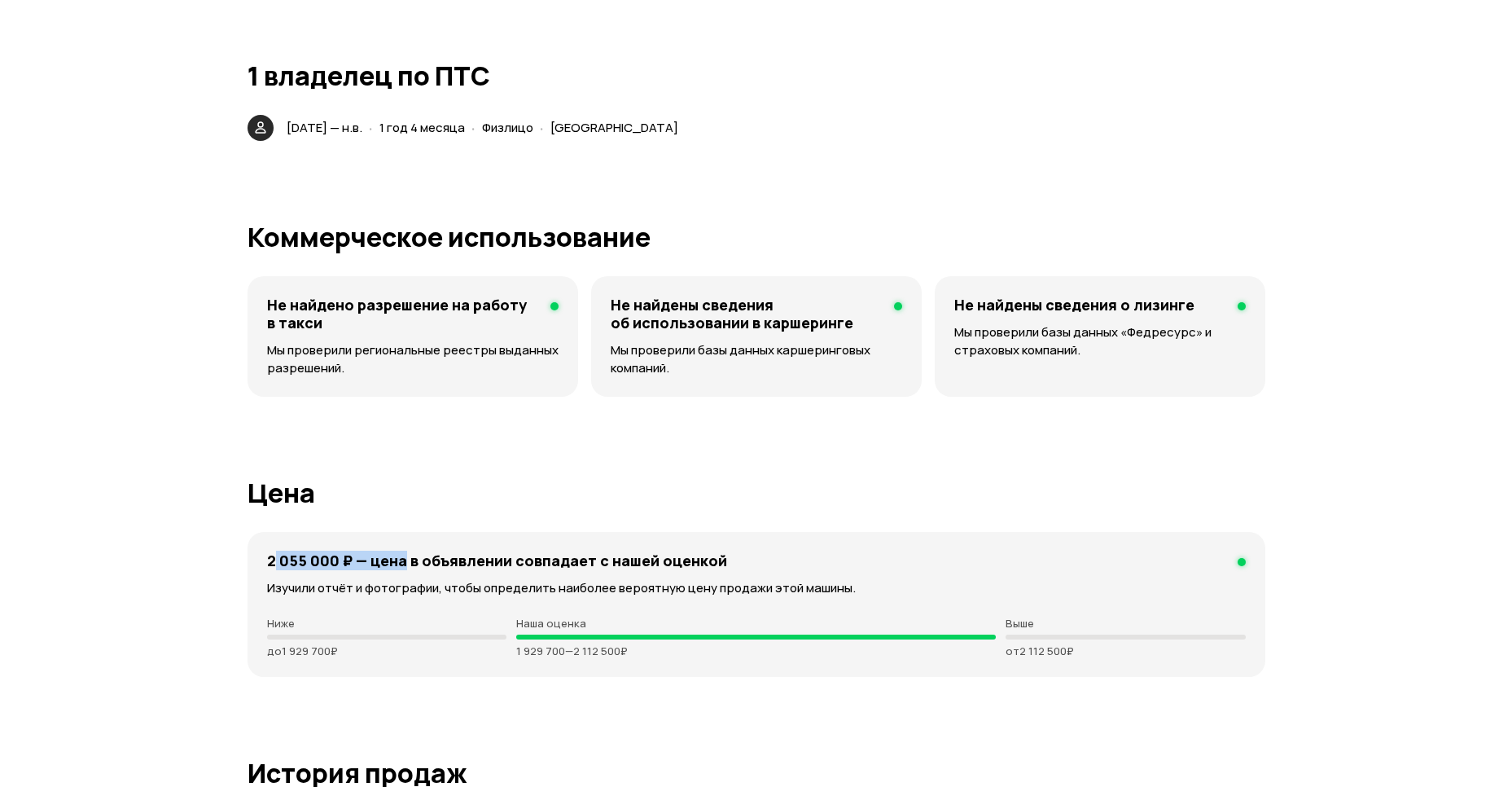
drag, startPoint x: 289, startPoint y: 551, endPoint x: 415, endPoint y: 556, distance: 126.1
click at [415, 556] on h4 "2 055 000 ₽ — цена в объявлении cовпадает с нашей оценкой" at bounding box center [497, 560] width 460 height 18
click at [1162, 551] on div "2 055 000 ₽ — цена в объявлении cовпадает с нашей оценкой" at bounding box center [756, 560] width 979 height 18
